Goal: Task Accomplishment & Management: Manage account settings

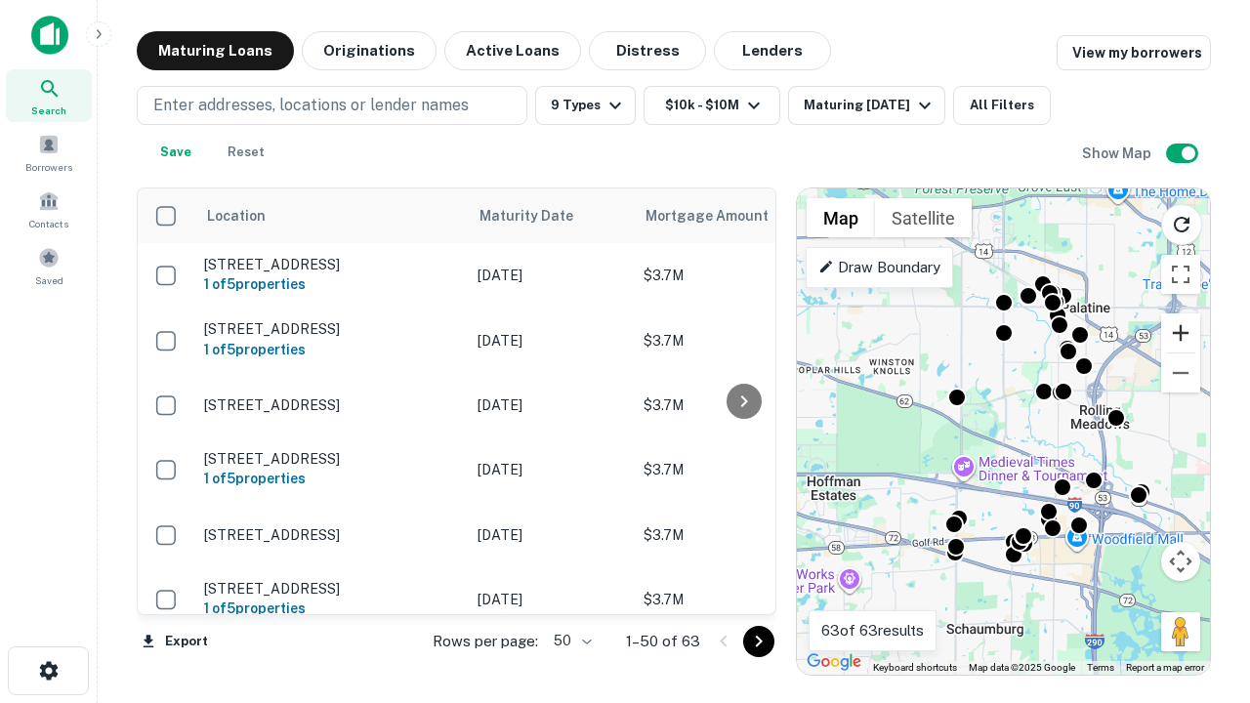
click at [1180, 333] on button "Zoom in" at bounding box center [1180, 332] width 39 height 39
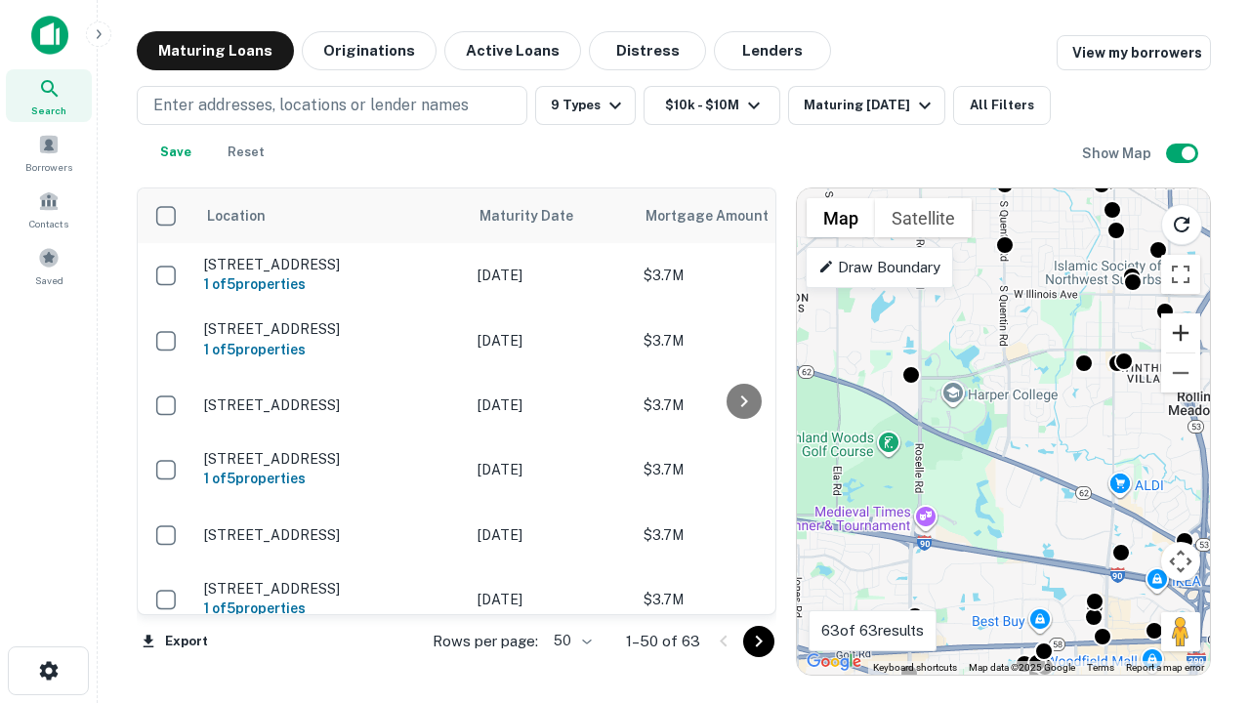
click at [1180, 333] on button "Zoom in" at bounding box center [1180, 332] width 39 height 39
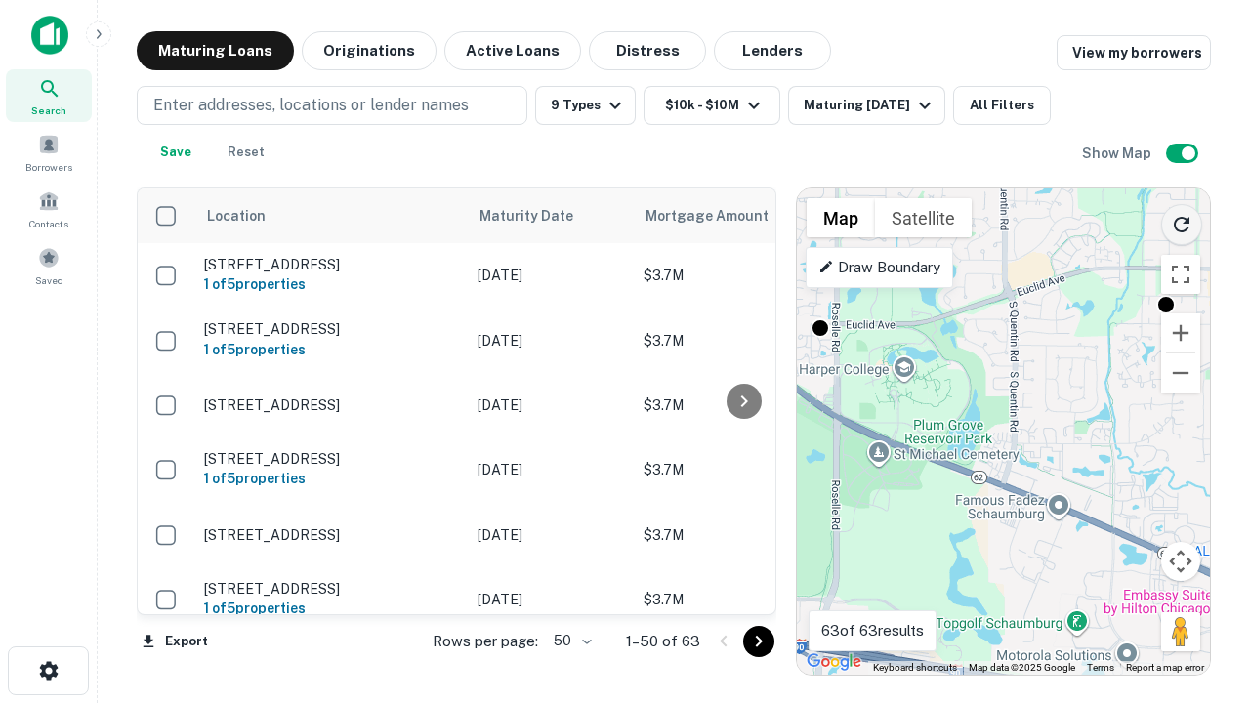
click at [1181, 221] on icon "Reload search area" at bounding box center [1181, 224] width 23 height 23
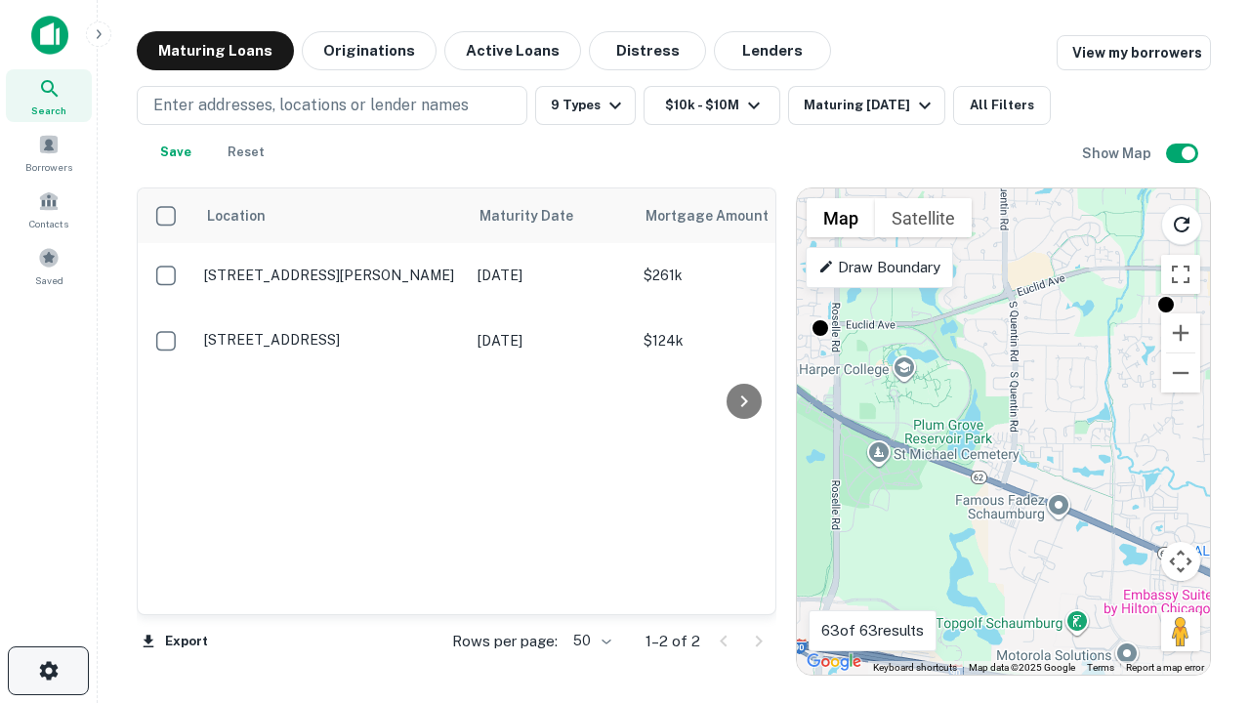
click at [48, 671] on icon "button" at bounding box center [48, 670] width 23 height 23
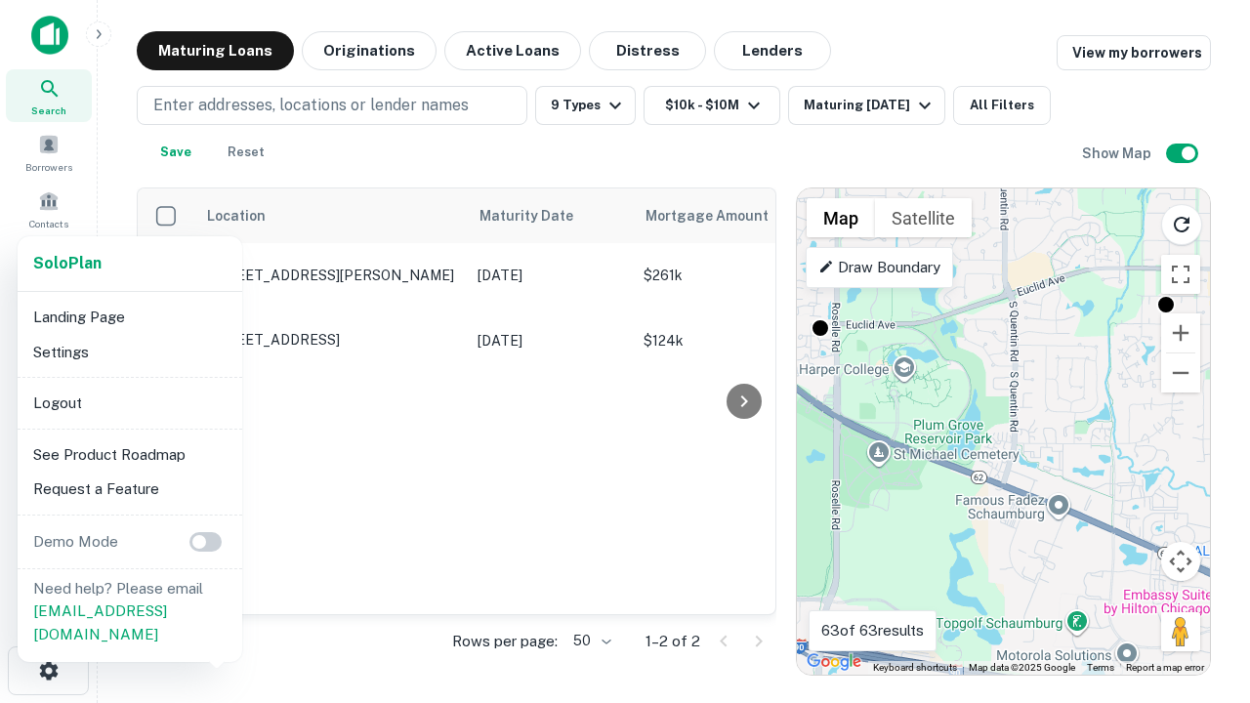
click at [129, 402] on li "Logout" at bounding box center [129, 403] width 209 height 35
